Goal: Information Seeking & Learning: Compare options

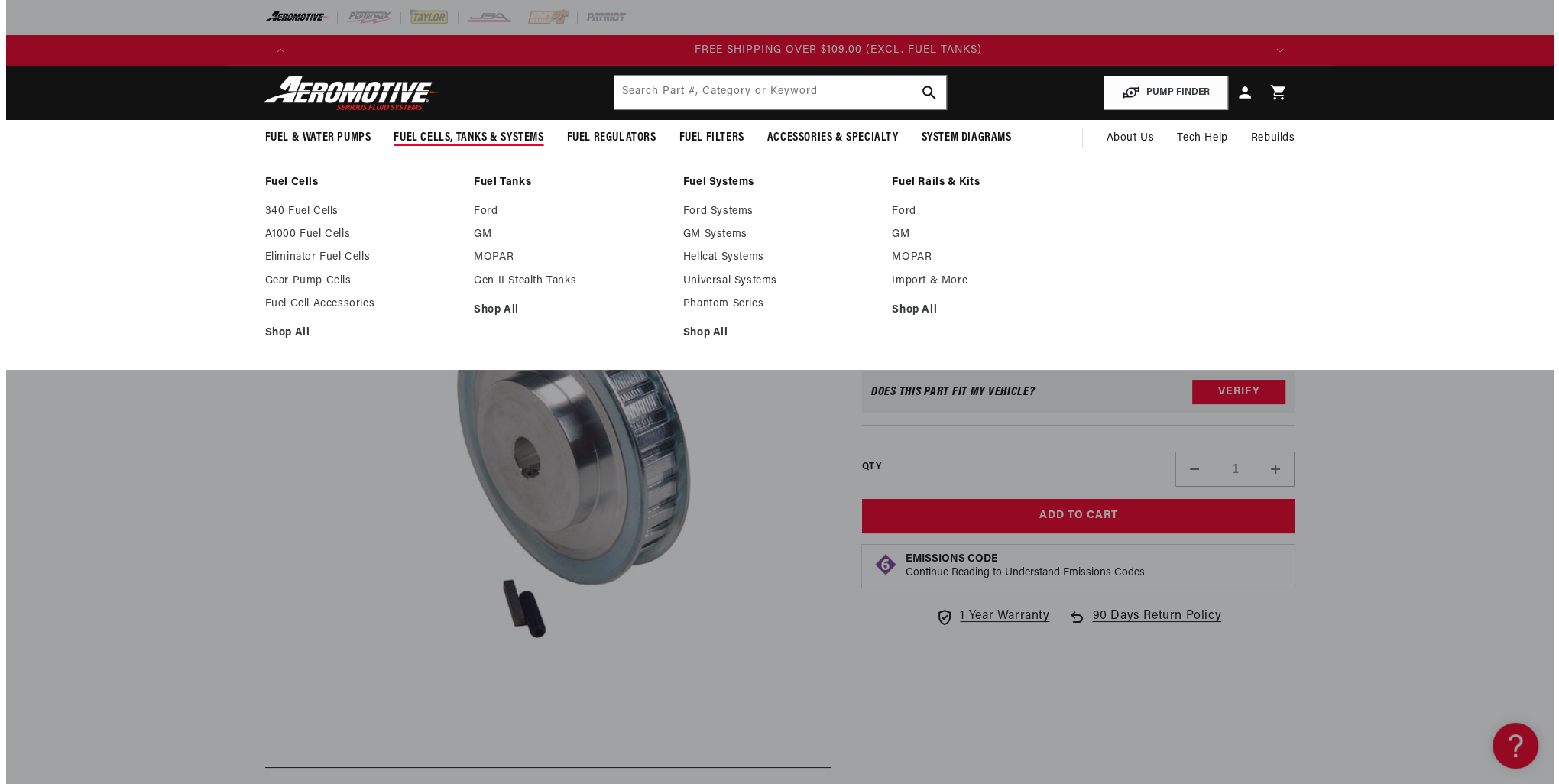
scroll to position [0, 2908]
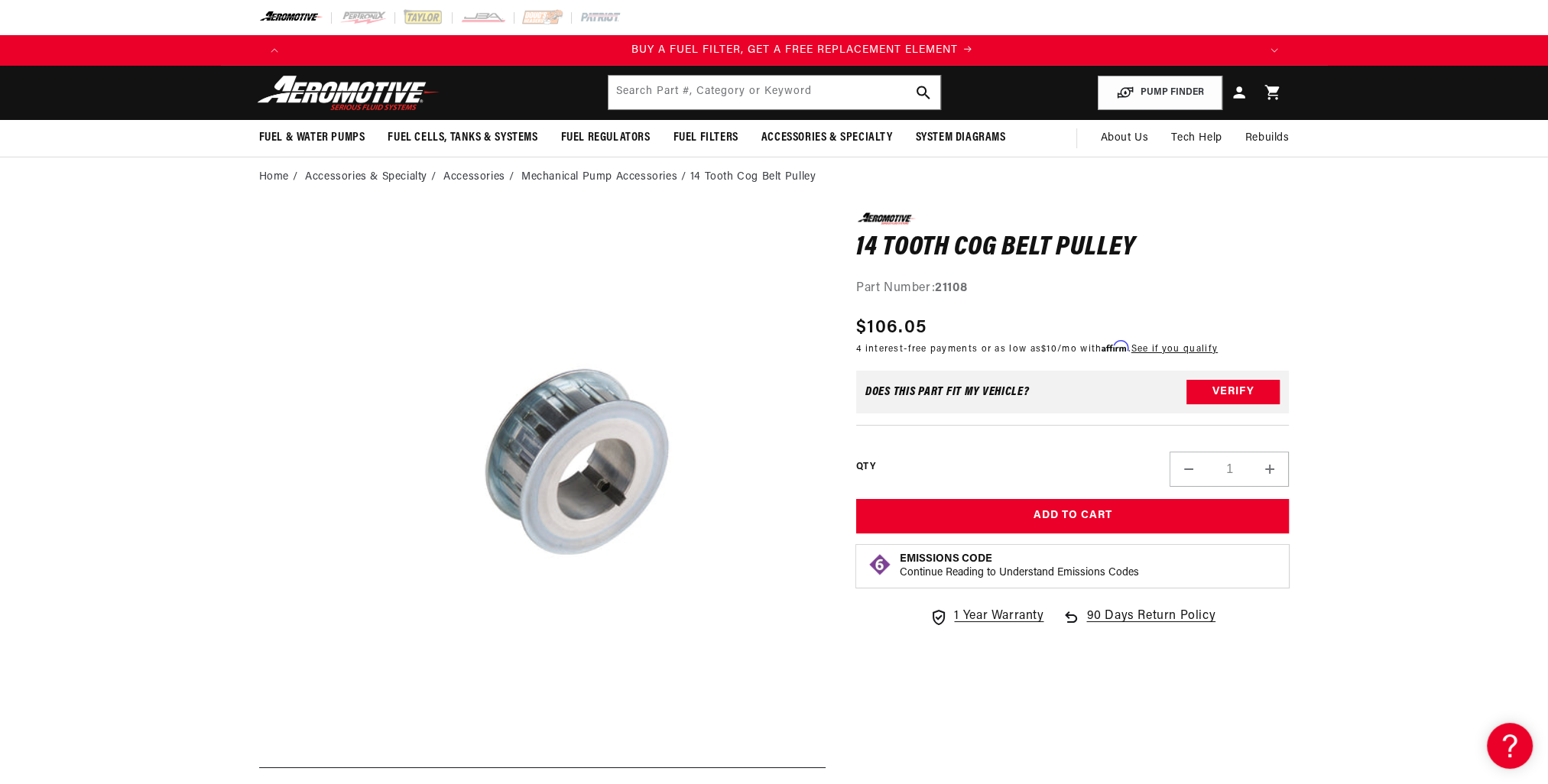
scroll to position [0, 969]
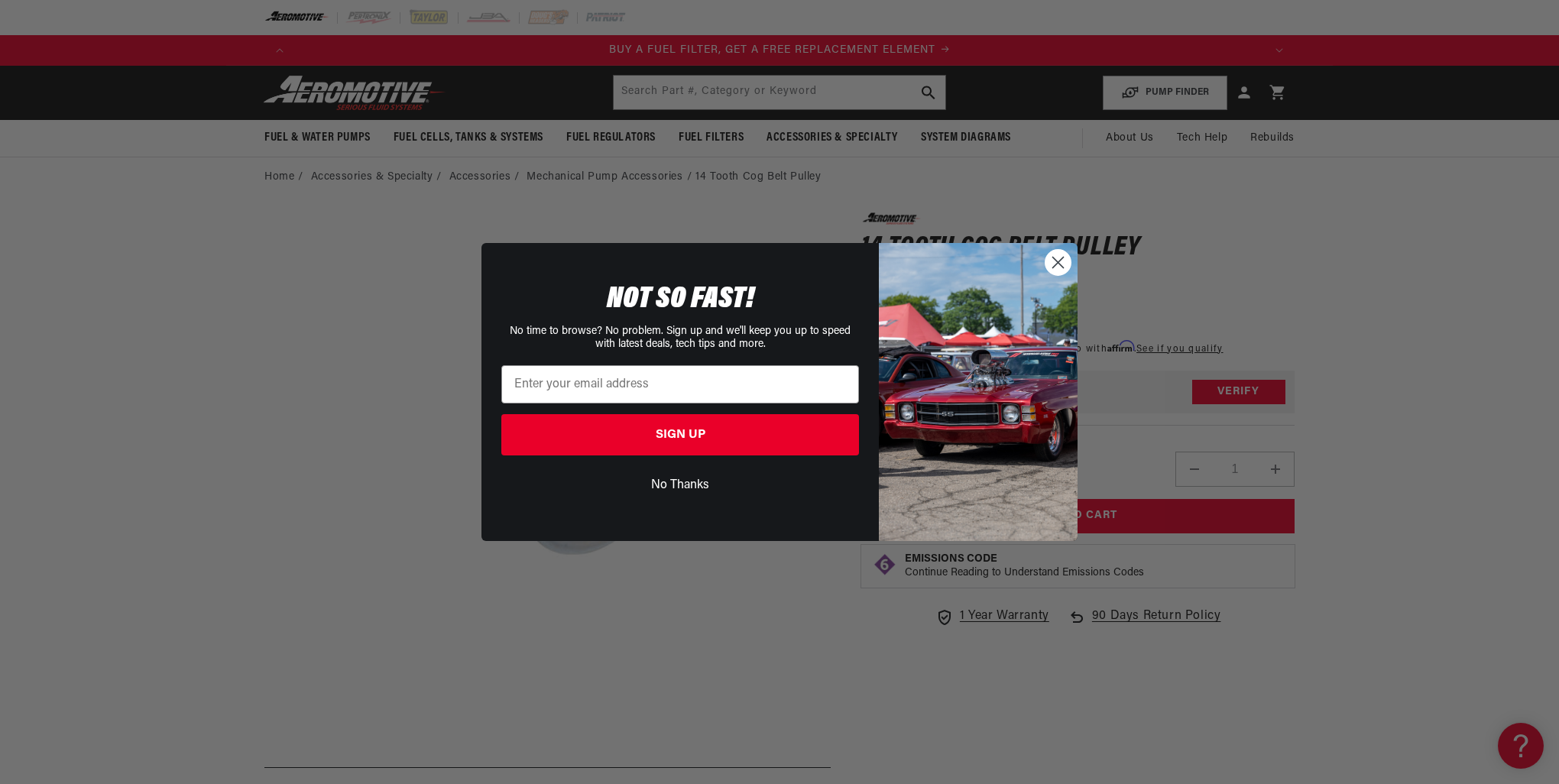
click at [1070, 260] on circle "Close dialog" at bounding box center [1058, 262] width 25 height 25
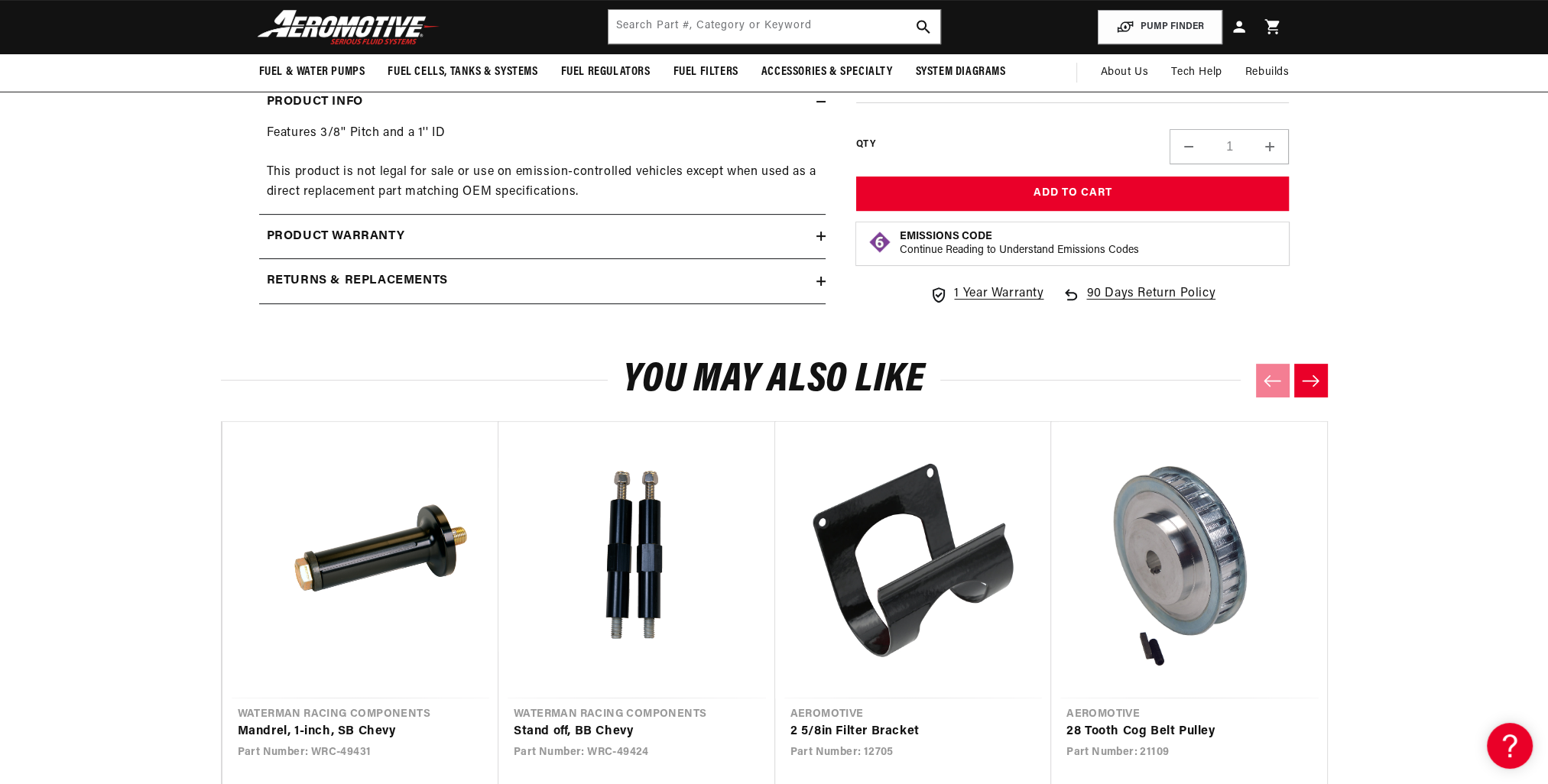
scroll to position [459, 0]
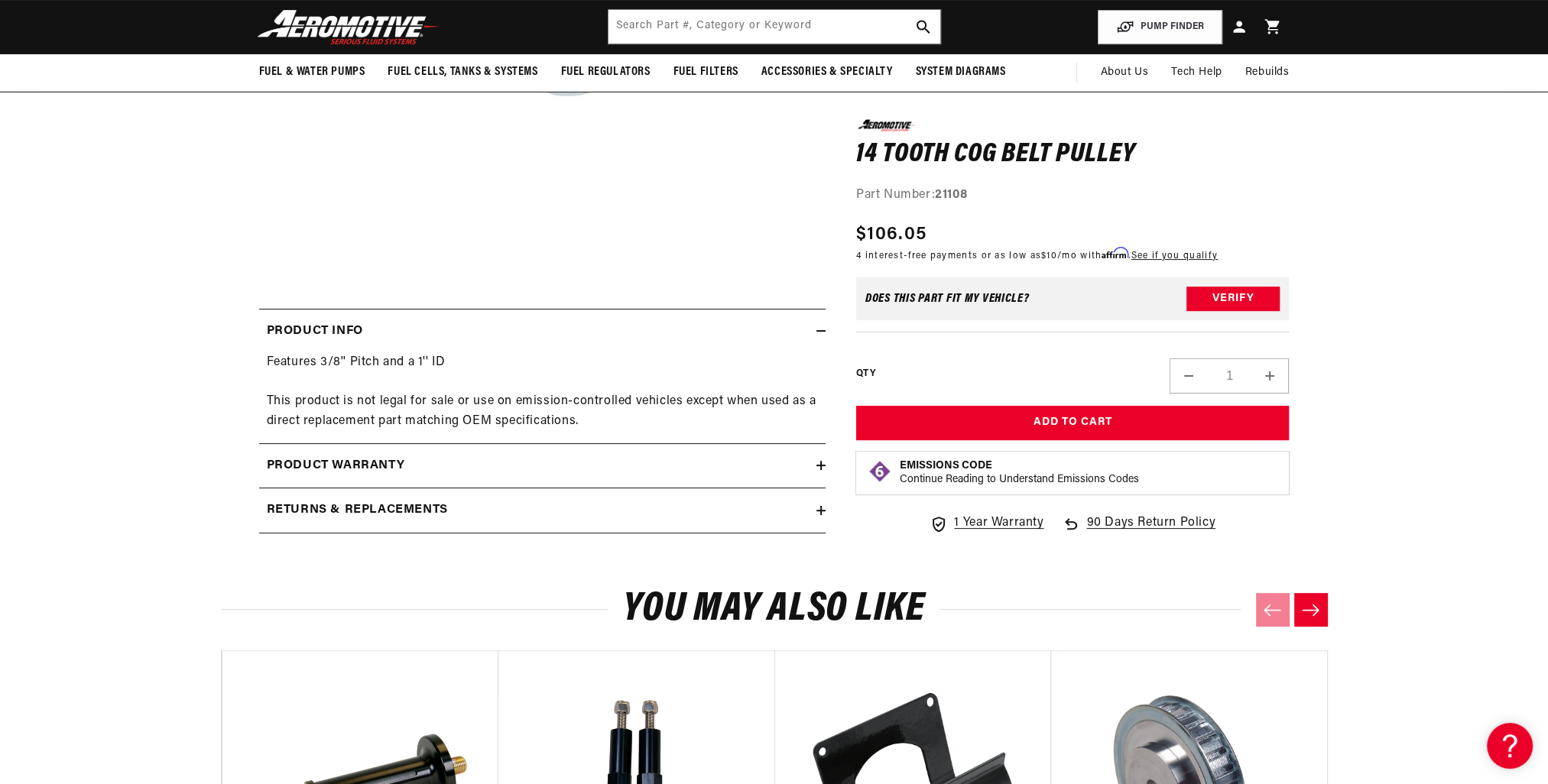
click at [814, 464] on div "Product warranty" at bounding box center [538, 466] width 557 height 20
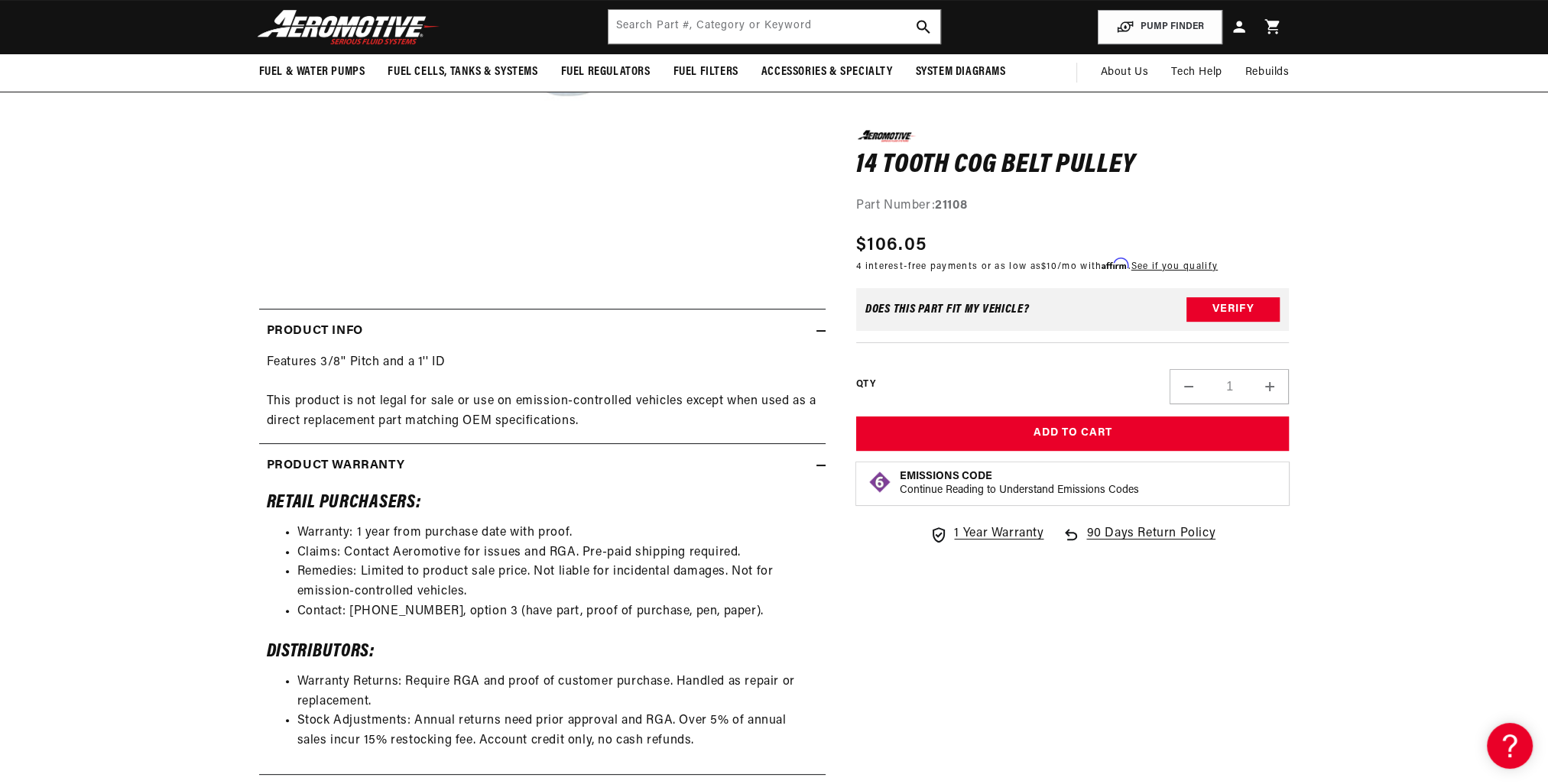
scroll to position [0, 0]
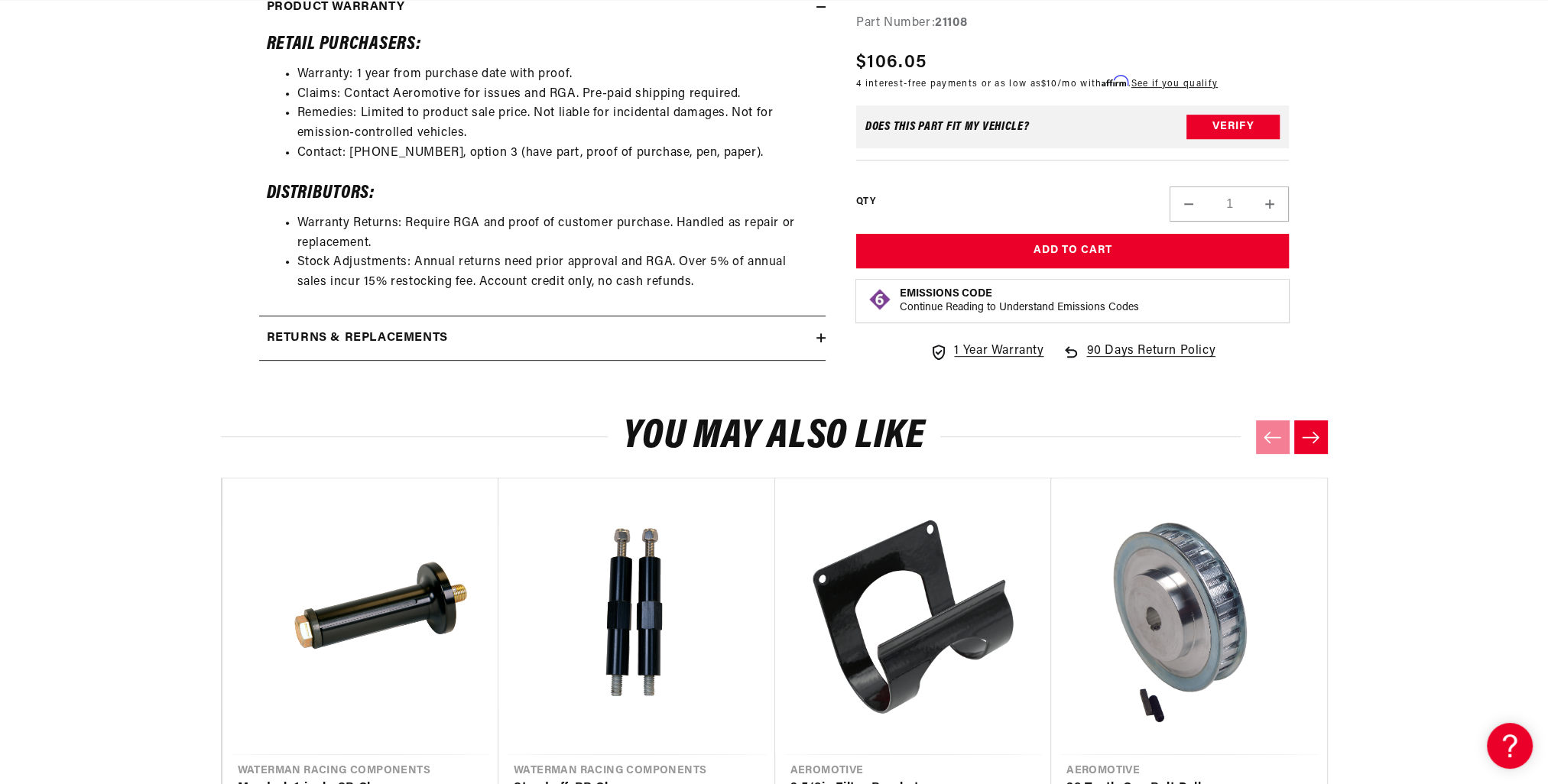
click at [823, 338] on icon at bounding box center [821, 338] width 9 height 0
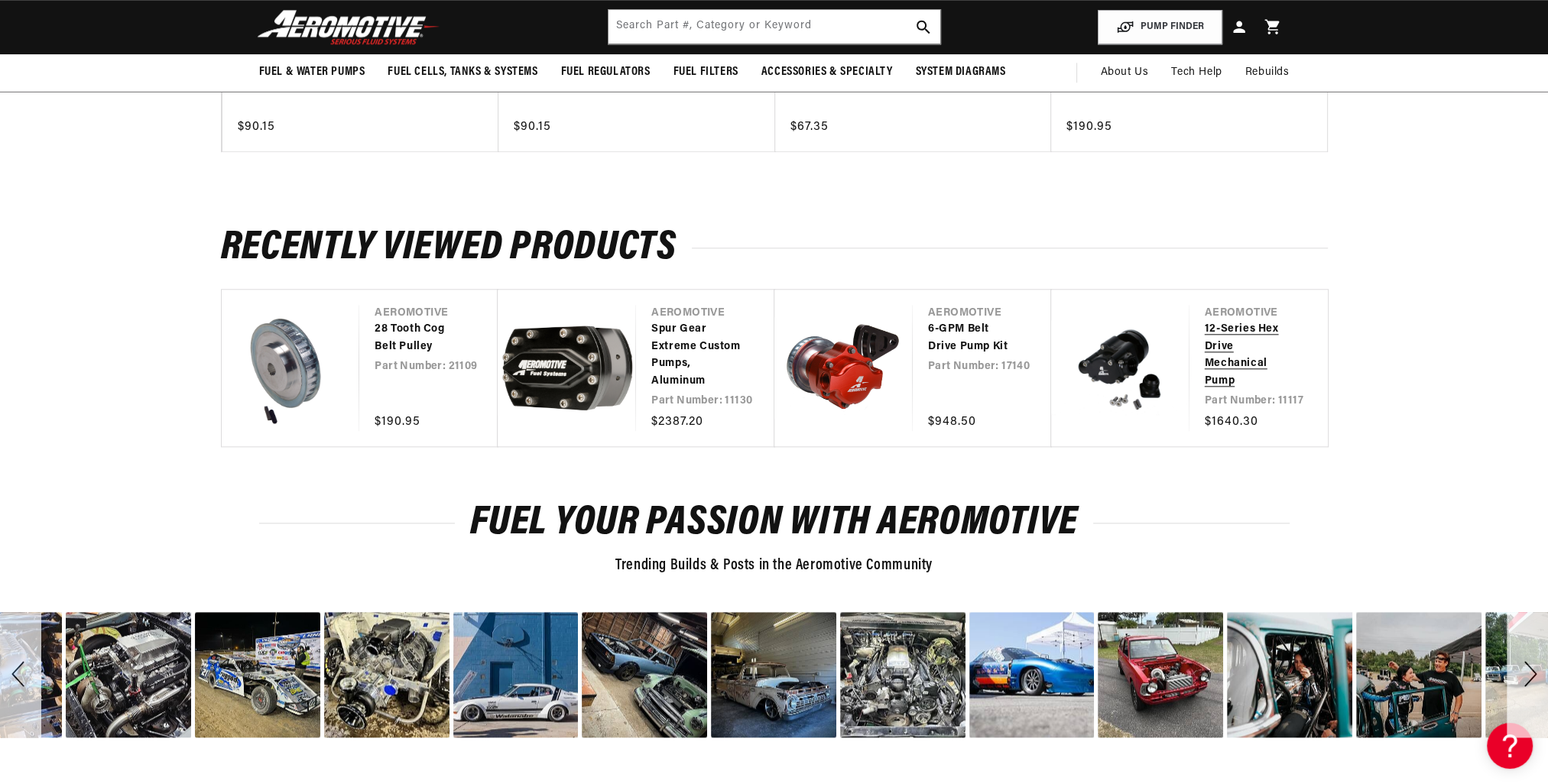
click at [1226, 346] on link "12-Series Hex Drive Mechanical Pump" at bounding box center [1251, 356] width 93 height 69
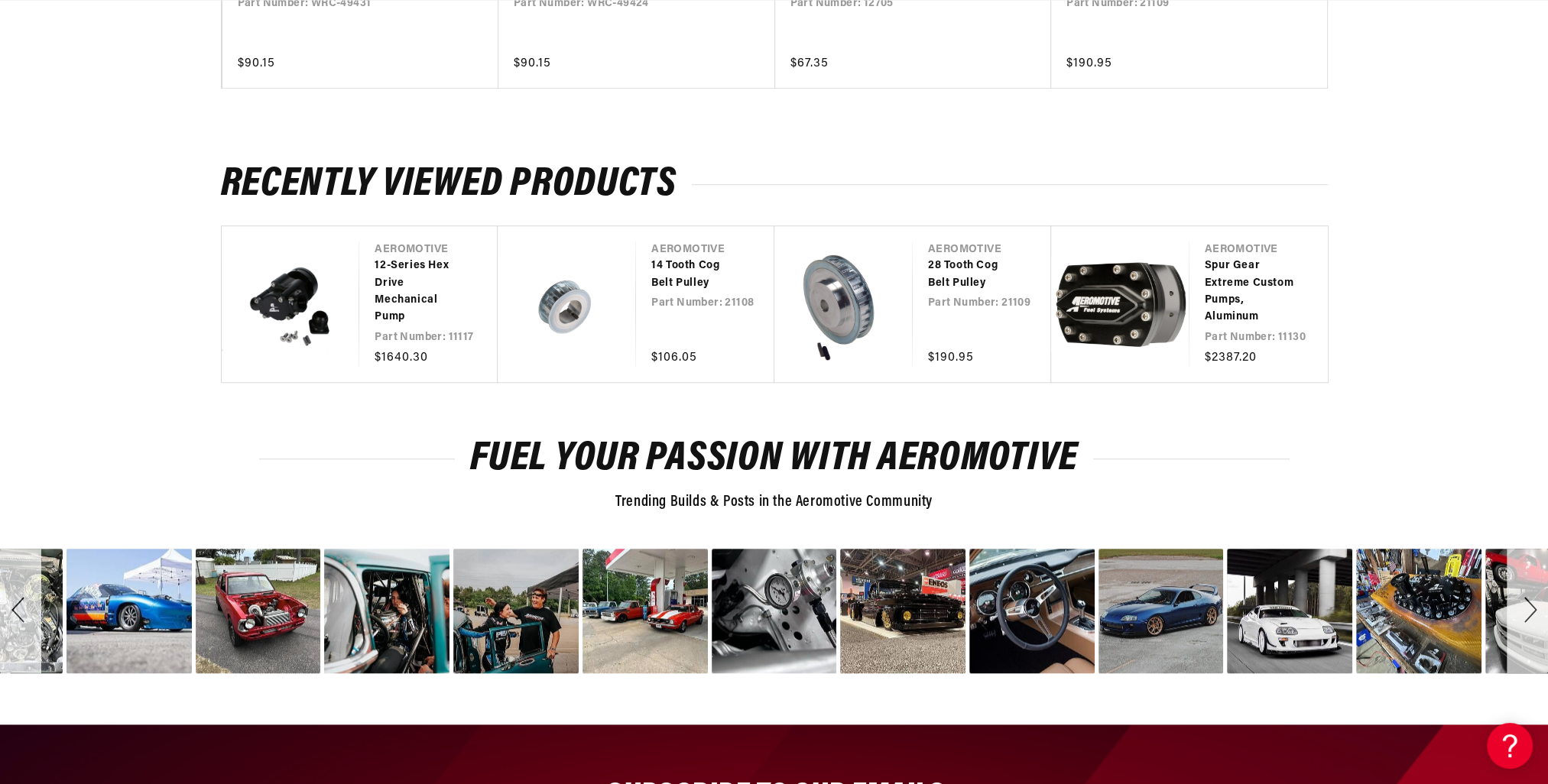
scroll to position [0, 1939]
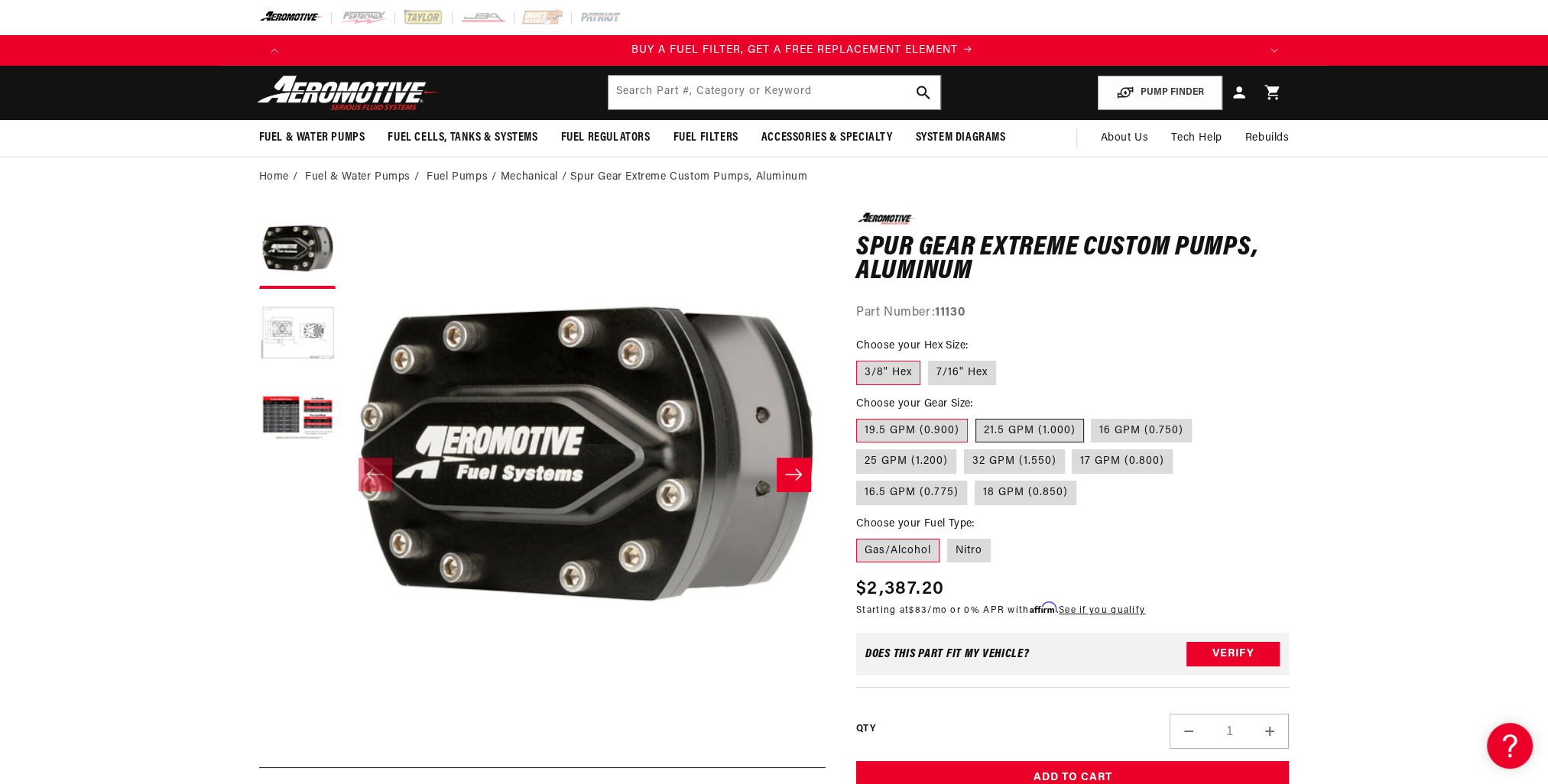
scroll to position [0, 969]
click at [1011, 424] on label "21.5 GPM (1.000)" at bounding box center [1029, 431] width 108 height 25
click at [976, 416] on input "21.5 GPM (1.000)" at bounding box center [975, 416] width 1 height 1
radio input "true"
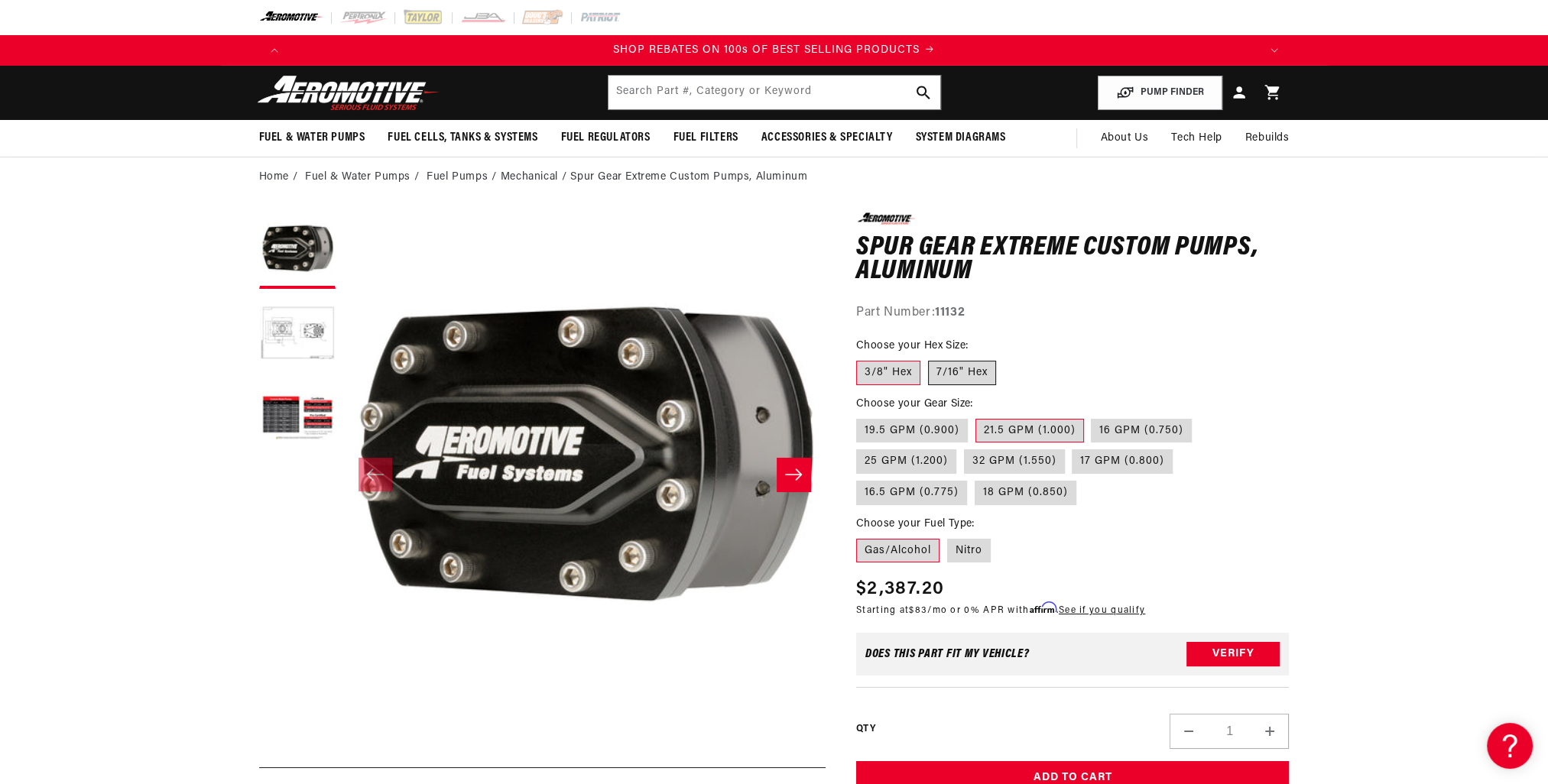
click at [973, 367] on label "7/16" Hex" at bounding box center [962, 372] width 68 height 25
click at [929, 359] on input "7/16" Hex" at bounding box center [928, 358] width 1 height 1
radio input "true"
click at [888, 372] on label "3/8" Hex" at bounding box center [888, 372] width 65 height 25
click at [861, 359] on input "3/8" Hex" at bounding box center [860, 358] width 1 height 1
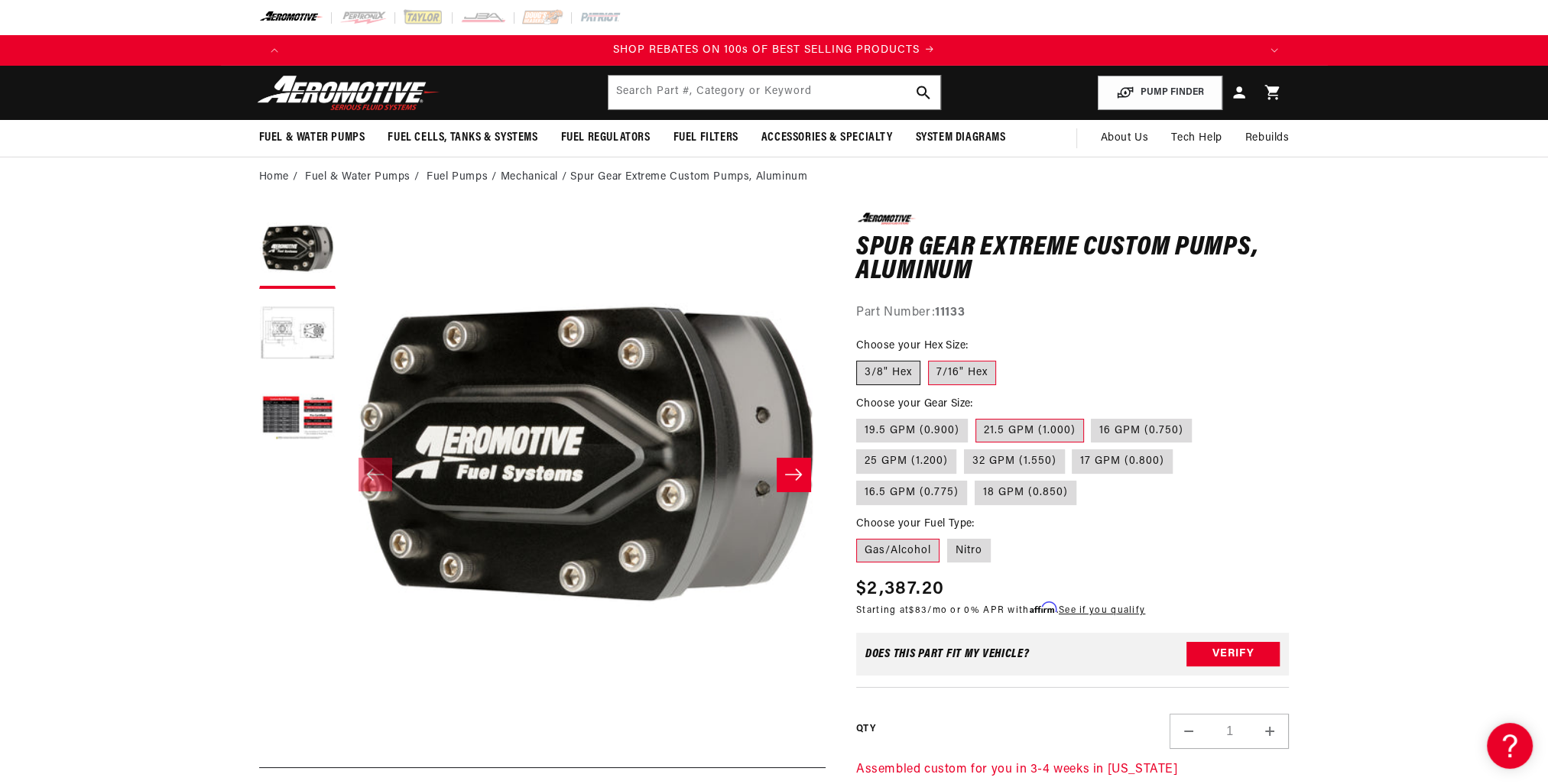
radio input "true"
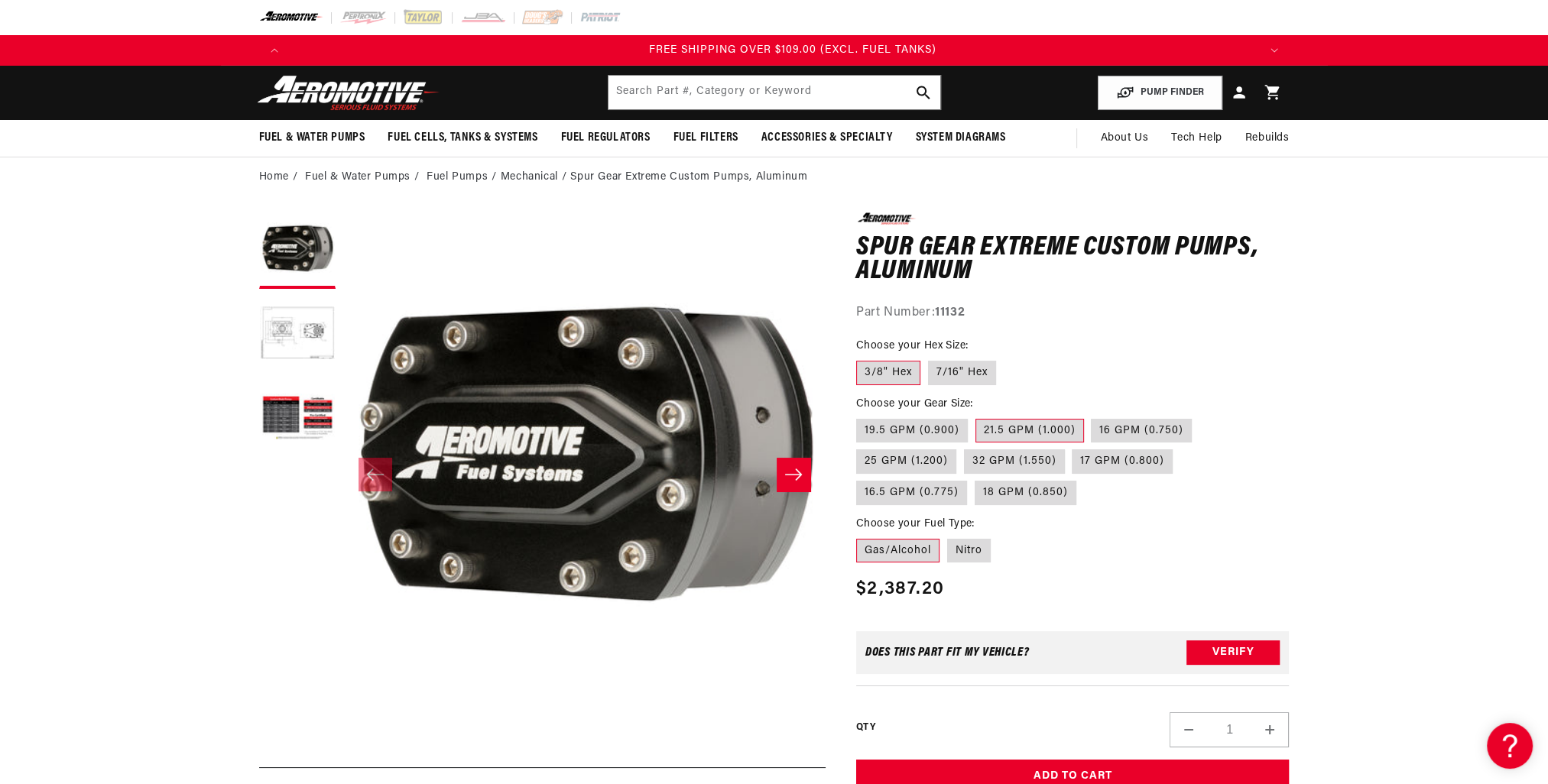
scroll to position [0, 2908]
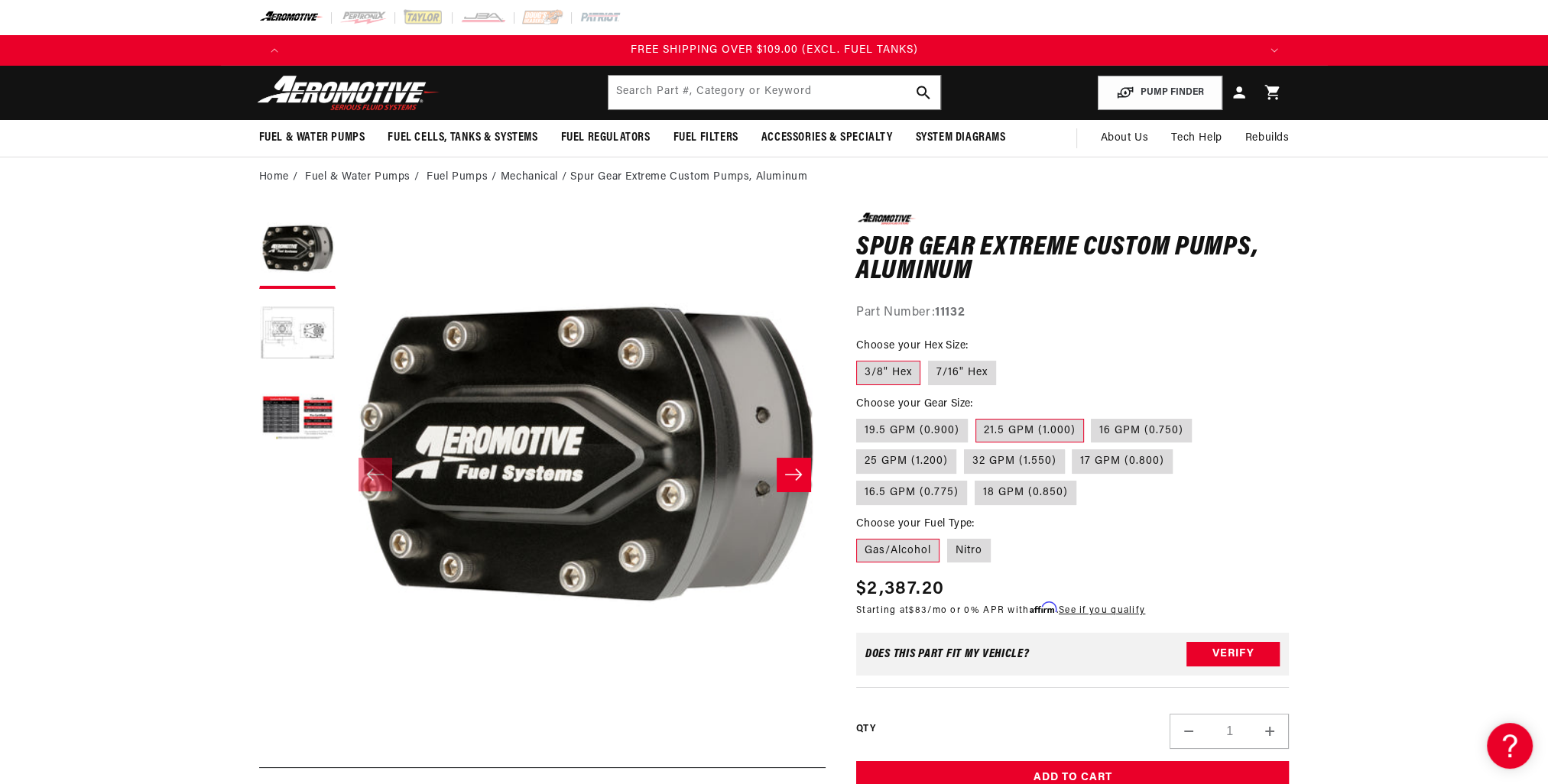
click at [1021, 427] on label "21.5 GPM (1.000)" at bounding box center [1029, 431] width 108 height 25
click at [976, 416] on input "21.5 GPM (1.000)" at bounding box center [975, 416] width 1 height 1
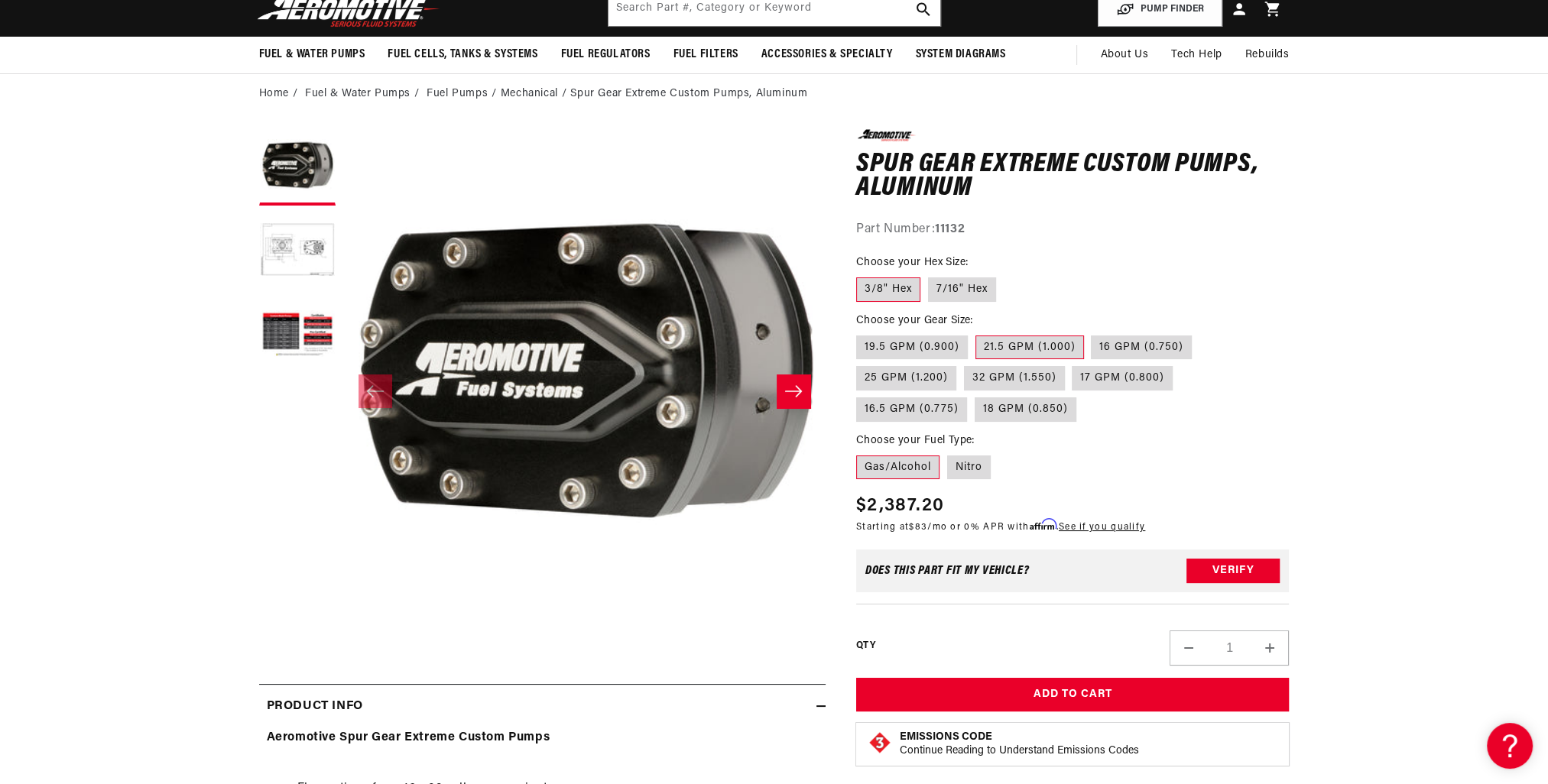
scroll to position [0, 0]
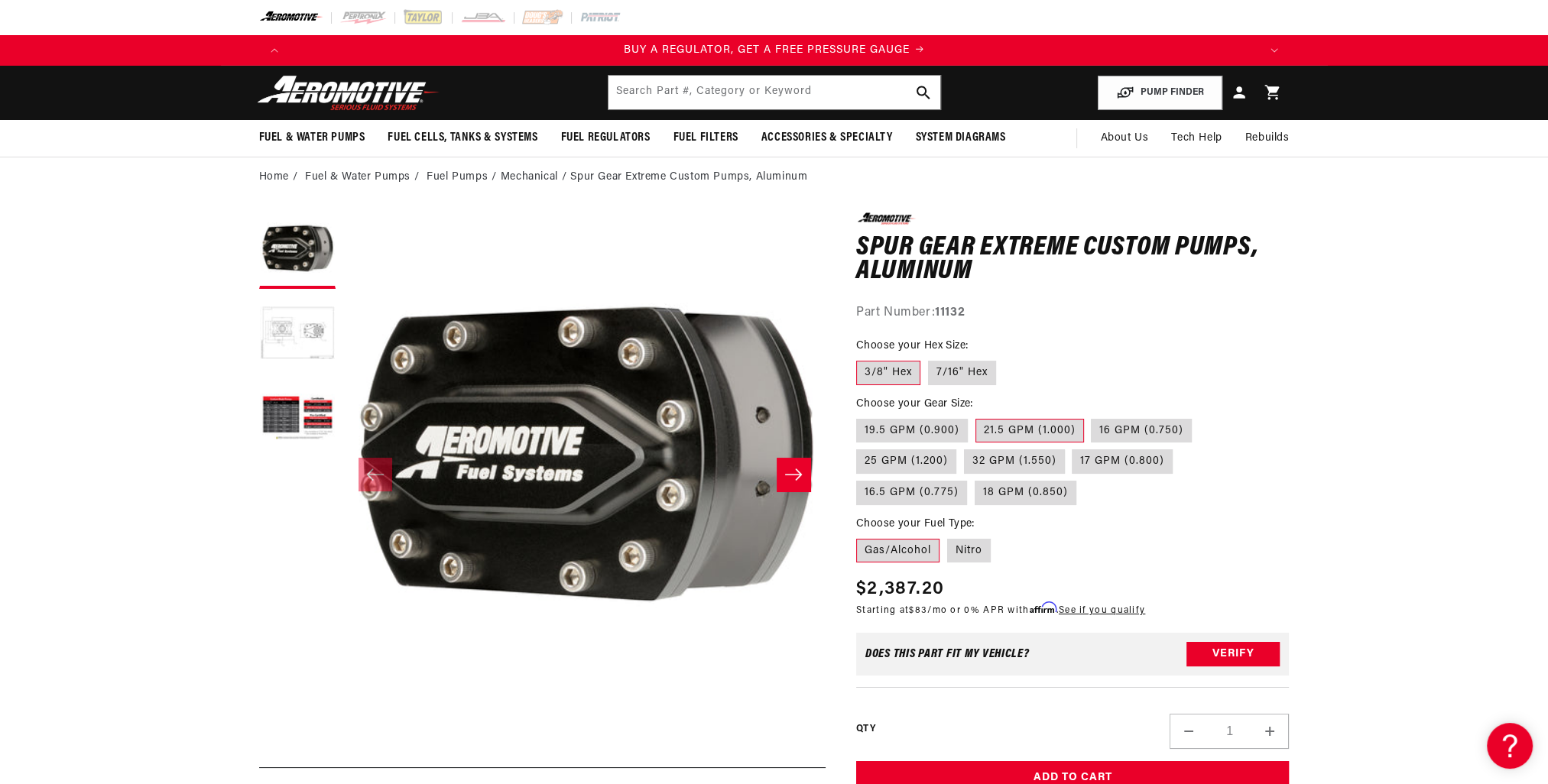
click at [308, 335] on button "Load image 2 in gallery view" at bounding box center [298, 335] width 76 height 76
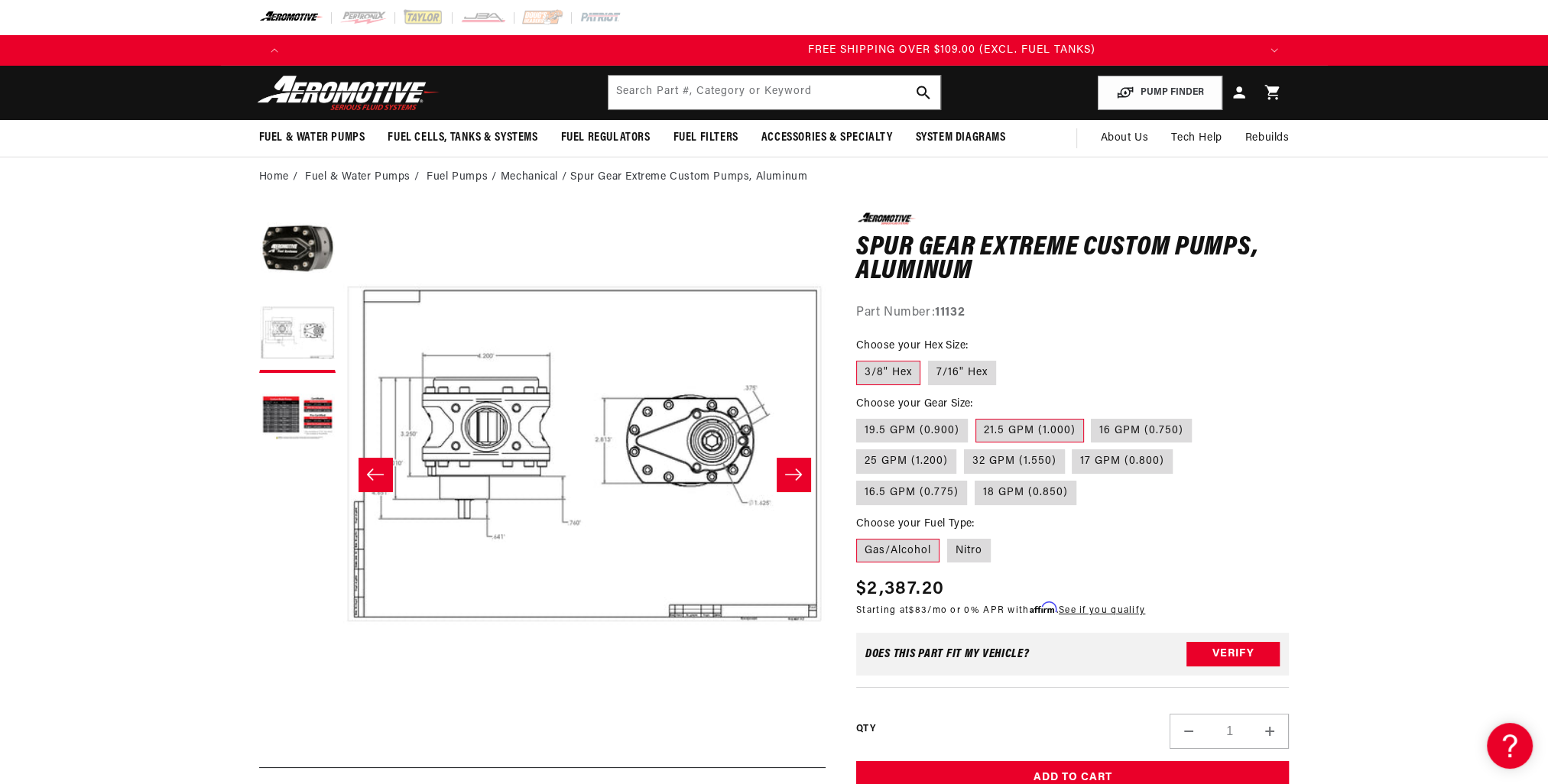
scroll to position [0, 2908]
